Goal: Information Seeking & Learning: Learn about a topic

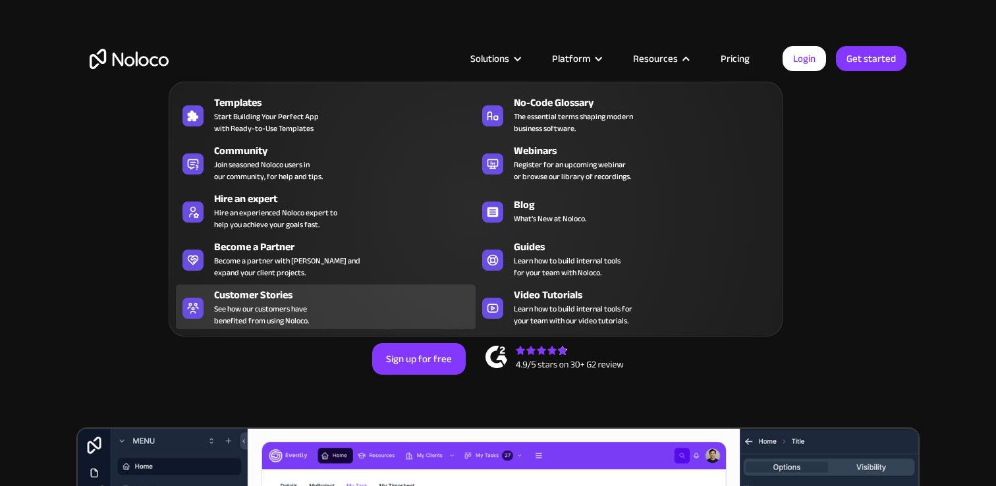
click at [311, 312] on div "Customer Stories See how our customers have benefited from using Noloco." at bounding box center [341, 307] width 255 height 40
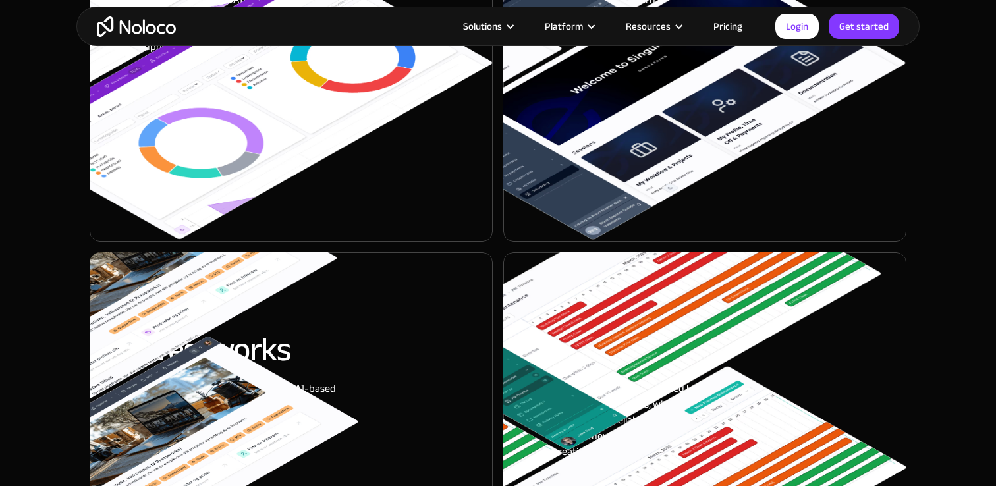
scroll to position [1923, 0]
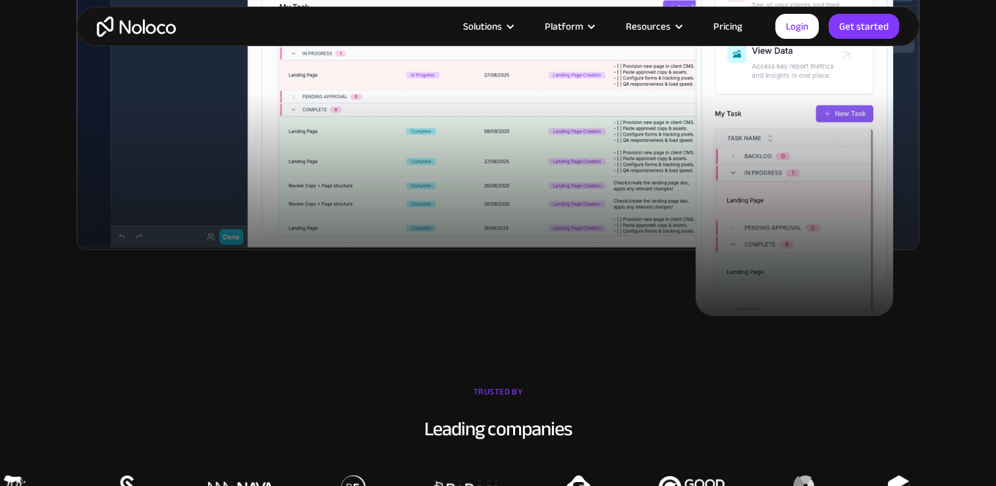
scroll to position [389, 0]
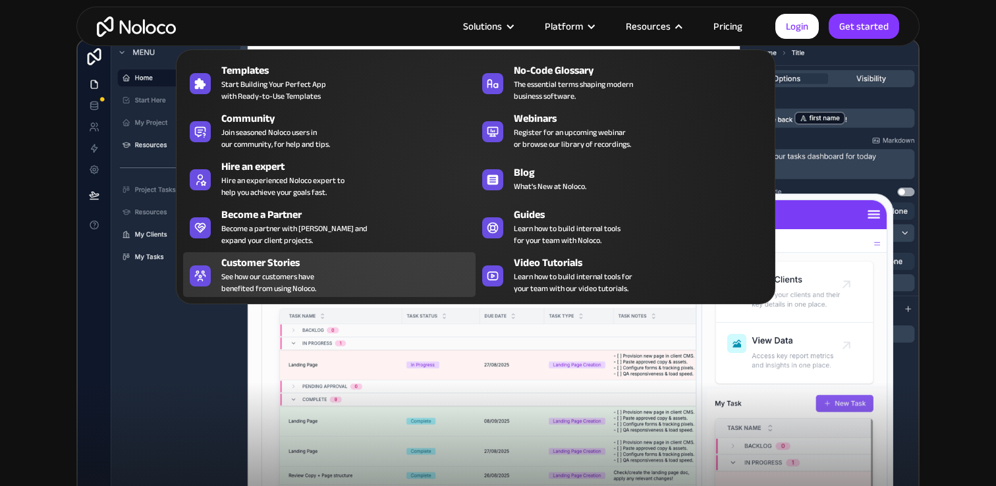
click at [328, 267] on div "Customer Stories" at bounding box center [351, 263] width 260 height 16
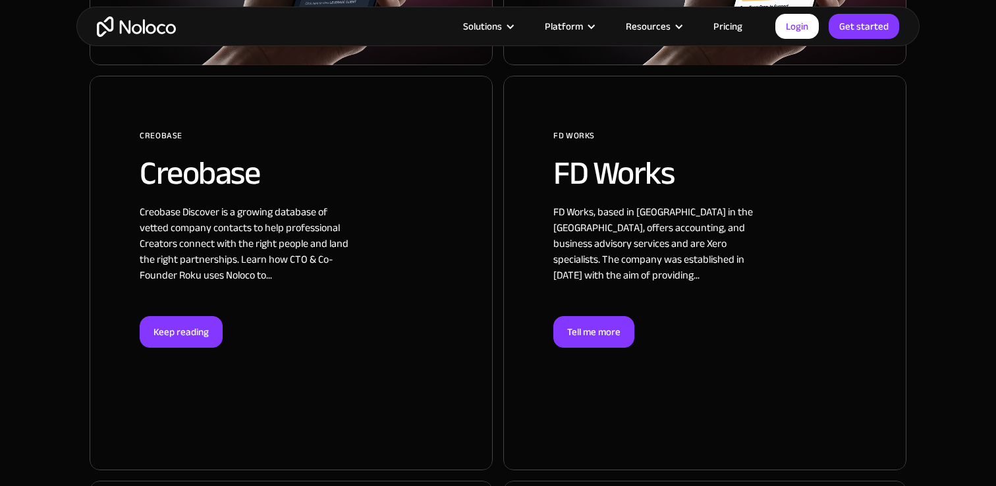
scroll to position [1288, 0]
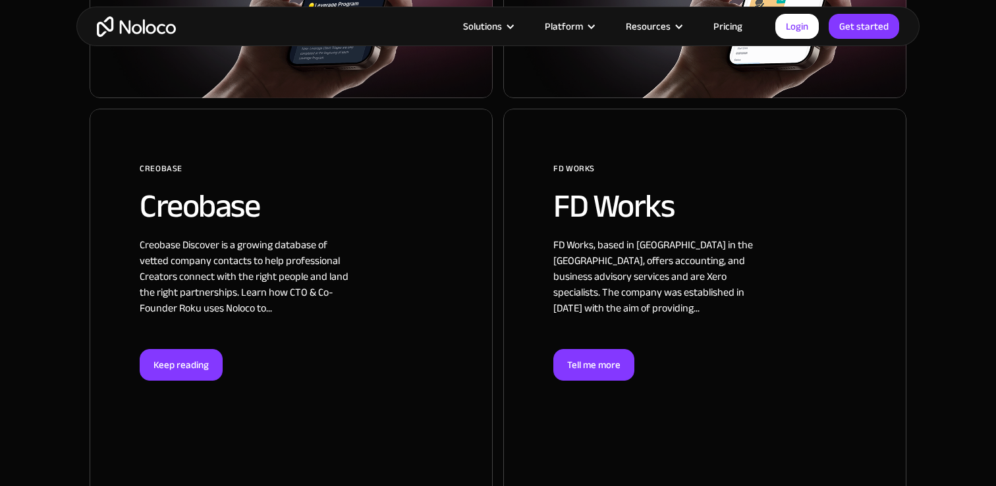
click at [211, 323] on div at bounding box center [291, 306] width 403 height 395
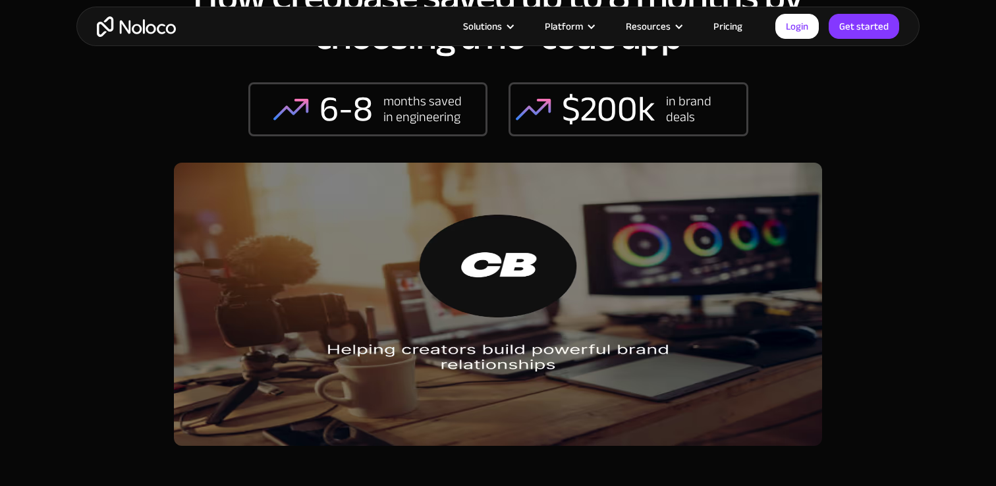
scroll to position [26, 0]
